Goal: Task Accomplishment & Management: Manage account settings

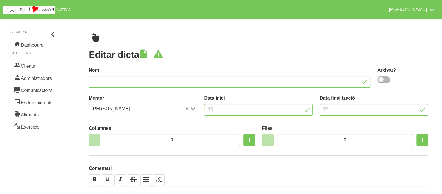
click at [31, 69] on link "Clients" at bounding box center [33, 65] width 47 height 12
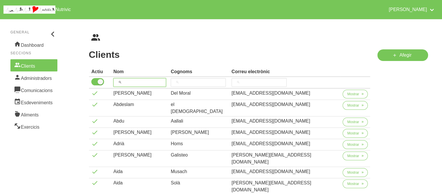
click at [147, 80] on input "search" at bounding box center [139, 82] width 53 height 9
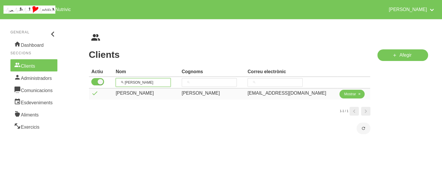
type input "[PERSON_NAME]"
click at [349, 92] on span "Mostrar" at bounding box center [350, 93] width 12 height 5
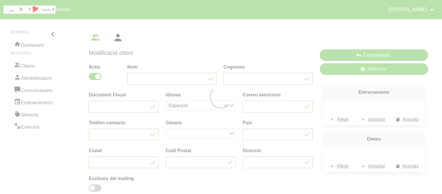
type input "[PERSON_NAME]"
type input "[EMAIL_ADDRESS][DOMAIN_NAME]"
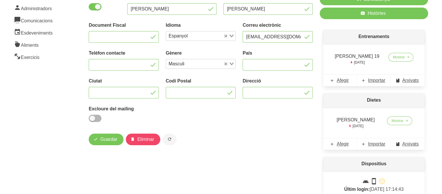
scroll to position [58, 0]
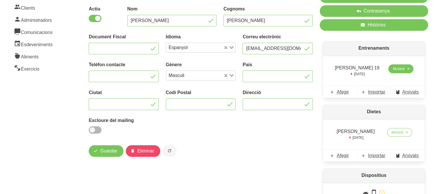
click at [406, 66] on link "Mostrar" at bounding box center [400, 68] width 25 height 9
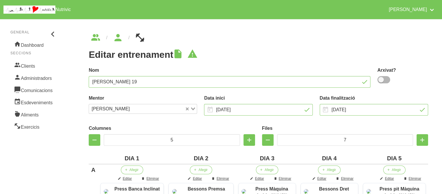
click at [355, 57] on h1 "Editar entrenament" at bounding box center [258, 54] width 339 height 10
click at [274, 52] on h1 "Editar entrenament" at bounding box center [258, 54] width 339 height 10
click at [240, 56] on h1 "Editar entrenament" at bounding box center [258, 54] width 339 height 10
click at [364, 110] on input "[DATE]" at bounding box center [374, 110] width 108 height 12
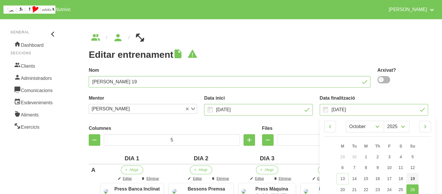
click at [410, 176] on span "19" at bounding box center [412, 178] width 5 height 5
type input "[DATE]"
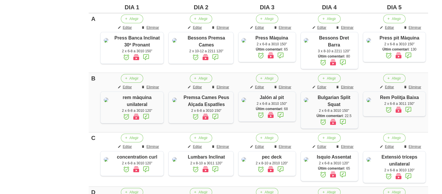
scroll to position [139, 0]
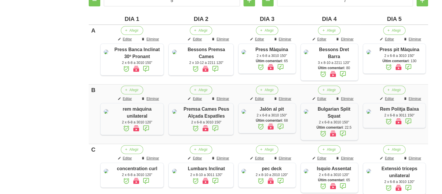
click at [70, 36] on aside "General Dashboard Seccions Clients Administradors Comunicacions Esdeveniments A…" at bounding box center [34, 141] width 75 height 529
click at [60, 46] on aside "General Dashboard Seccions Clients Administradors Comunicacions Esdeveniments A…" at bounding box center [34, 141] width 75 height 529
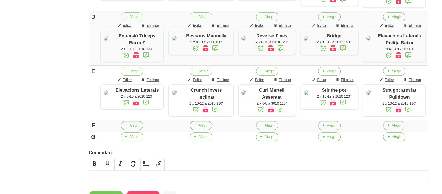
scroll to position [325, 0]
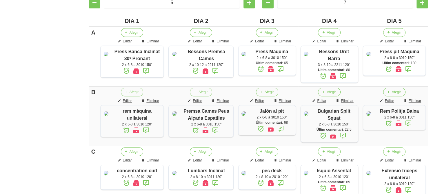
scroll to position [136, 0]
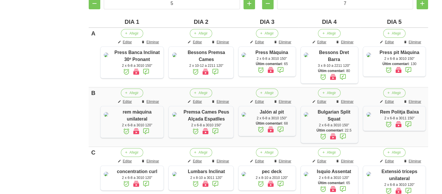
click at [65, 139] on aside "General Dashboard Seccions Clients Administradors Comunicacions Esdeveniments A…" at bounding box center [34, 143] width 75 height 529
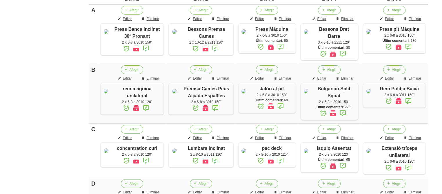
scroll to position [148, 0]
